Goal: Find specific page/section

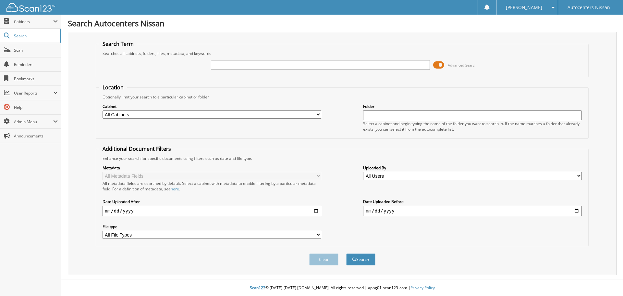
click at [234, 65] on input "text" at bounding box center [320, 65] width 219 height 10
type input "t85372"
click at [346, 253] on button "Search" at bounding box center [360, 259] width 29 height 12
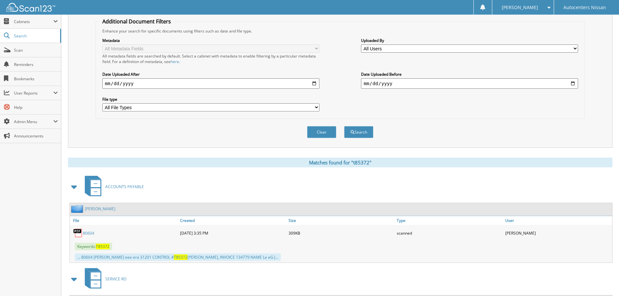
scroll to position [130, 0]
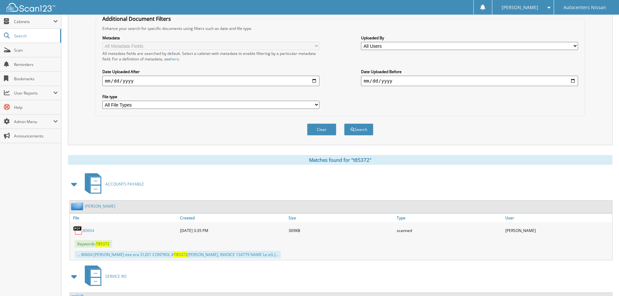
click at [92, 232] on link "80604" at bounding box center [88, 231] width 11 height 6
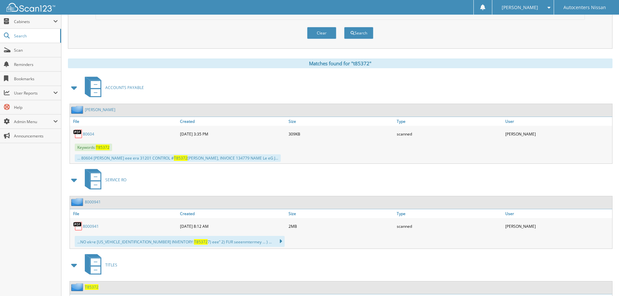
scroll to position [227, 0]
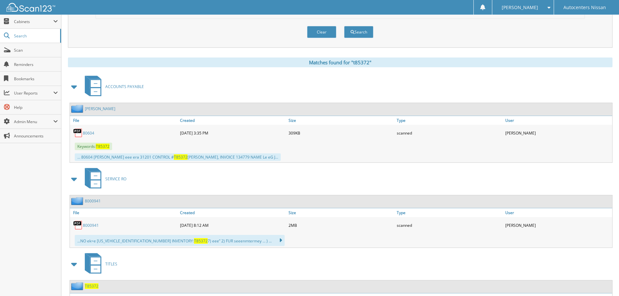
click at [89, 224] on link "8000941" at bounding box center [91, 225] width 16 height 6
click at [19, 50] on span "Scan" at bounding box center [36, 50] width 44 height 6
